Goal: Task Accomplishment & Management: Complete application form

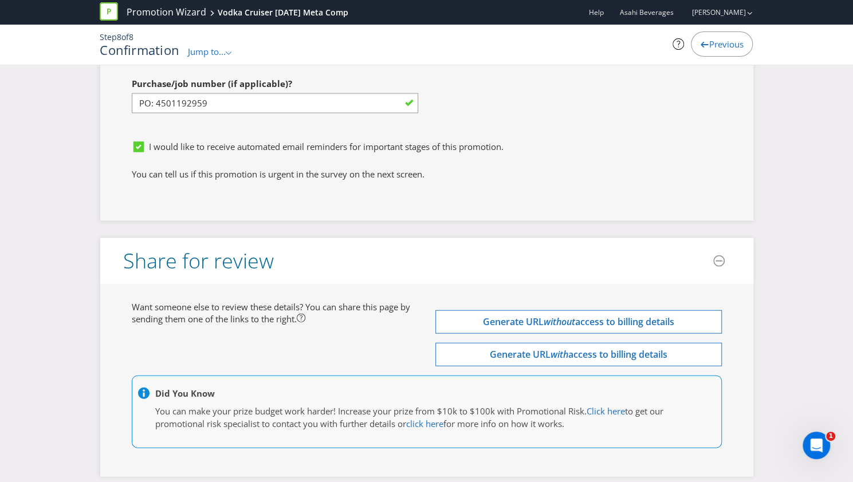
scroll to position [3755, 0]
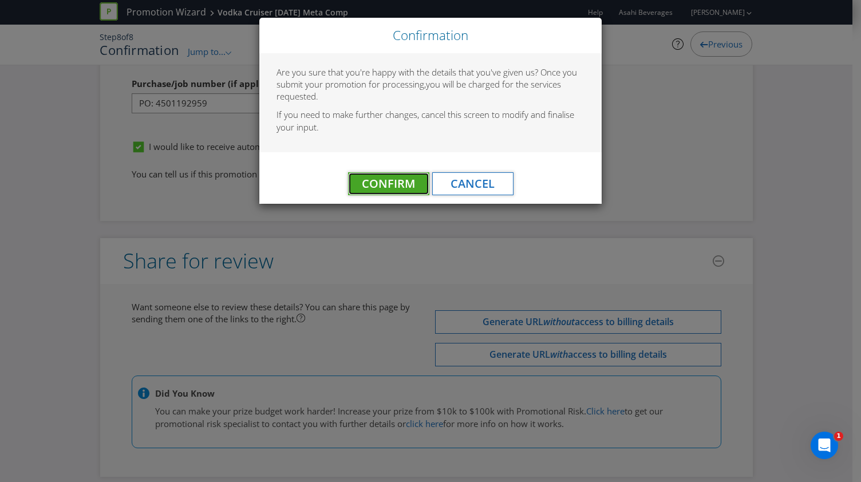
click at [386, 175] on button "Confirm" at bounding box center [388, 183] width 81 height 23
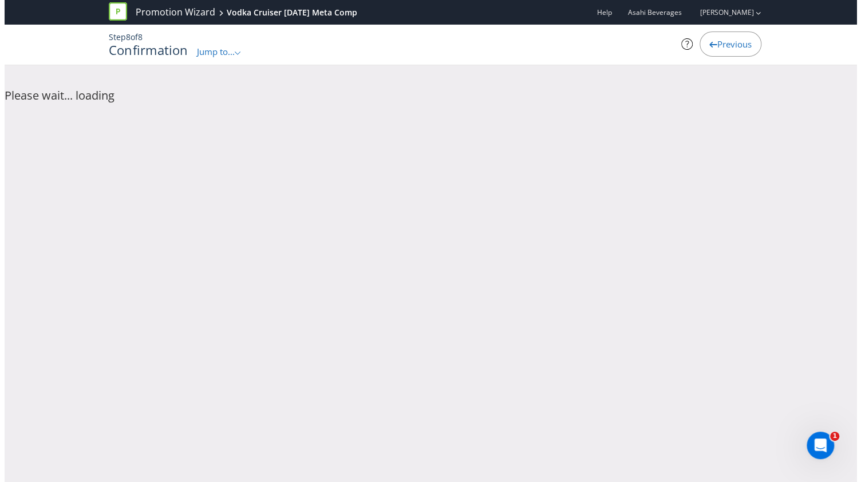
scroll to position [0, 0]
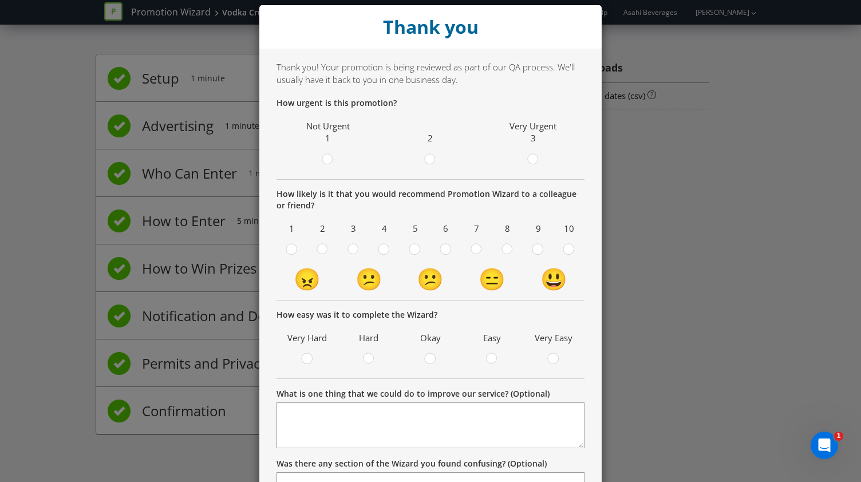
scroll to position [15, 0]
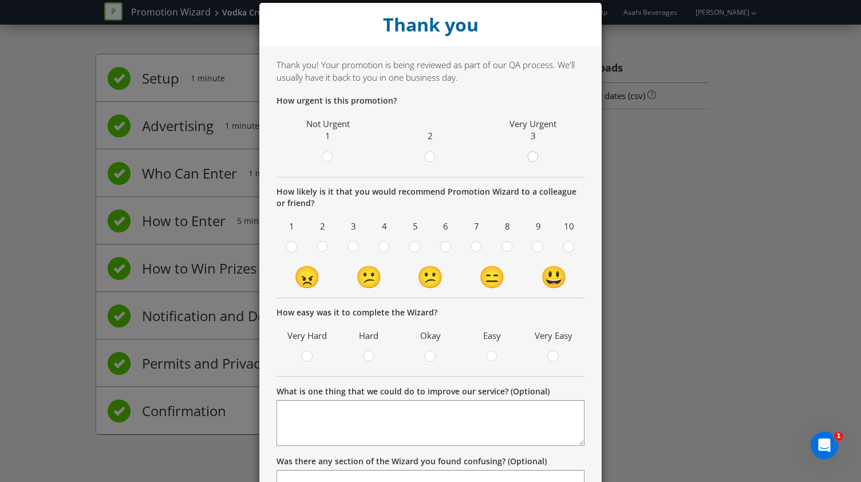
click at [530, 159] on circle at bounding box center [532, 157] width 10 height 10
click at [0, 0] on input "radio" at bounding box center [0, 0] width 0 height 0
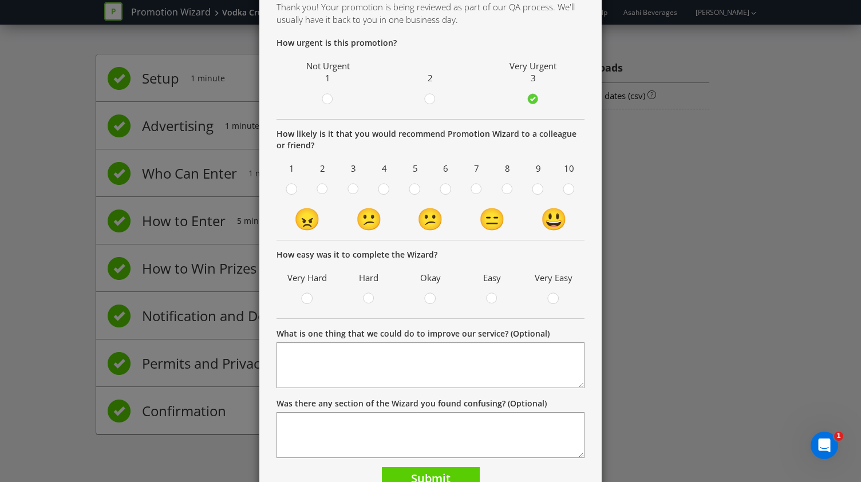
scroll to position [73, 0]
click at [565, 188] on circle at bounding box center [568, 188] width 10 height 10
click at [0, 0] on input "radio" at bounding box center [0, 0] width 0 height 0
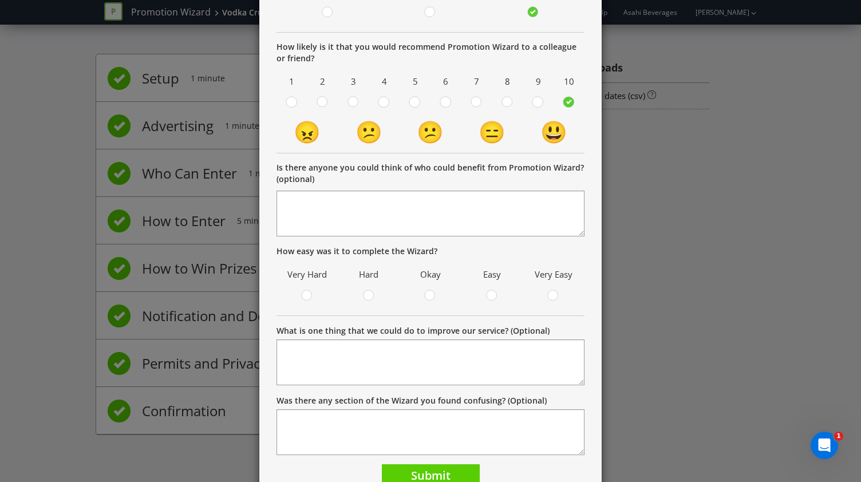
scroll to position [163, 0]
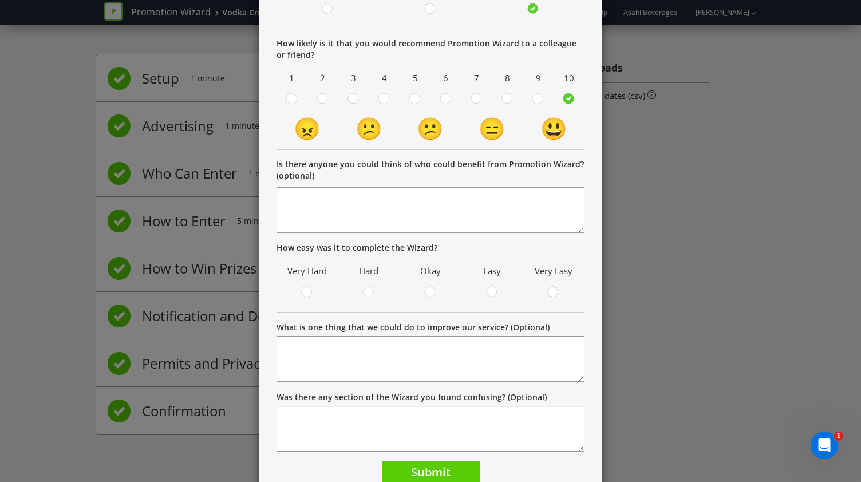
click at [548, 292] on circle at bounding box center [553, 292] width 10 height 10
click at [0, 0] on input "radio" at bounding box center [0, 0] width 0 height 0
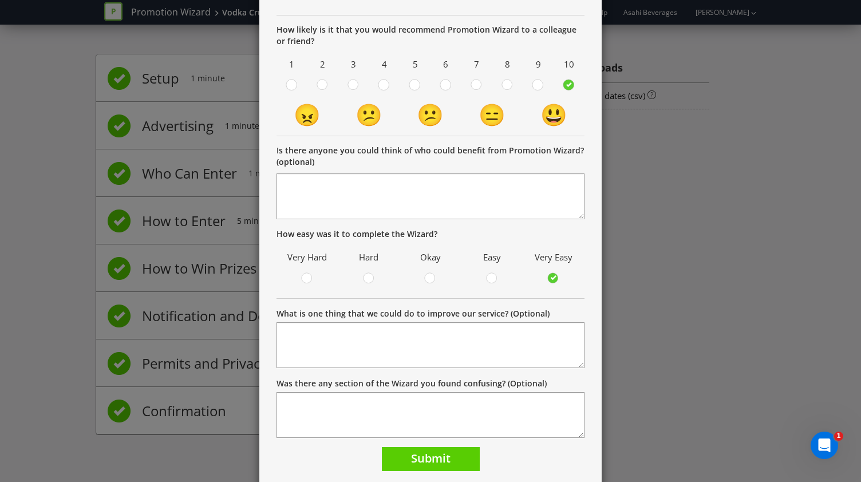
scroll to position [176, 0]
click at [407, 448] on button "Submit" at bounding box center [431, 460] width 98 height 25
